Goal: Task Accomplishment & Management: Manage account settings

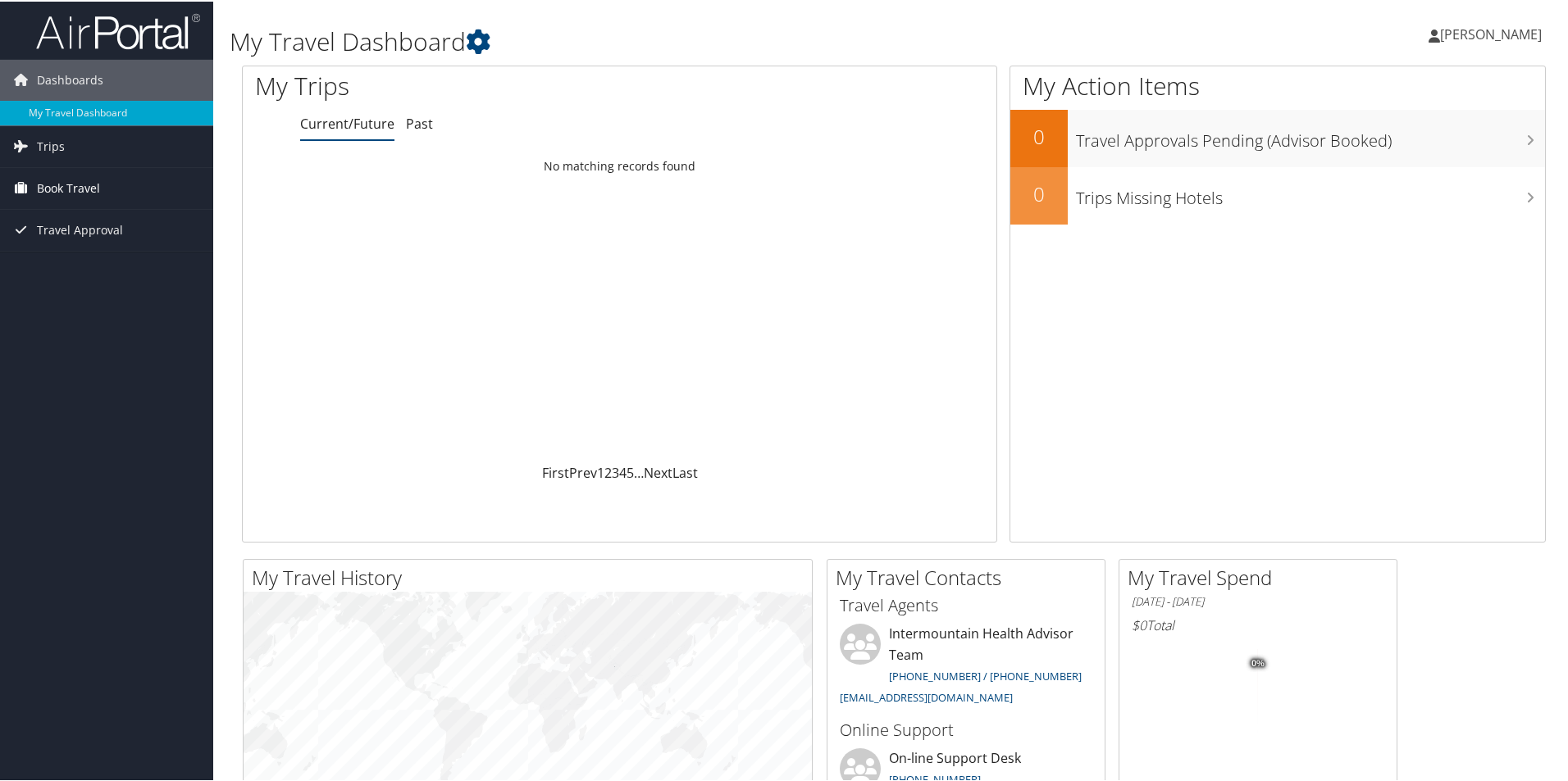
click at [72, 181] on span "Book Travel" at bounding box center [69, 187] width 63 height 41
click at [42, 139] on span "Trips" at bounding box center [51, 145] width 28 height 41
click at [59, 148] on span "Trips" at bounding box center [51, 145] width 28 height 41
click at [75, 270] on link "Book/Manage Online Trips" at bounding box center [106, 268] width 213 height 25
